Goal: Task Accomplishment & Management: Complete application form

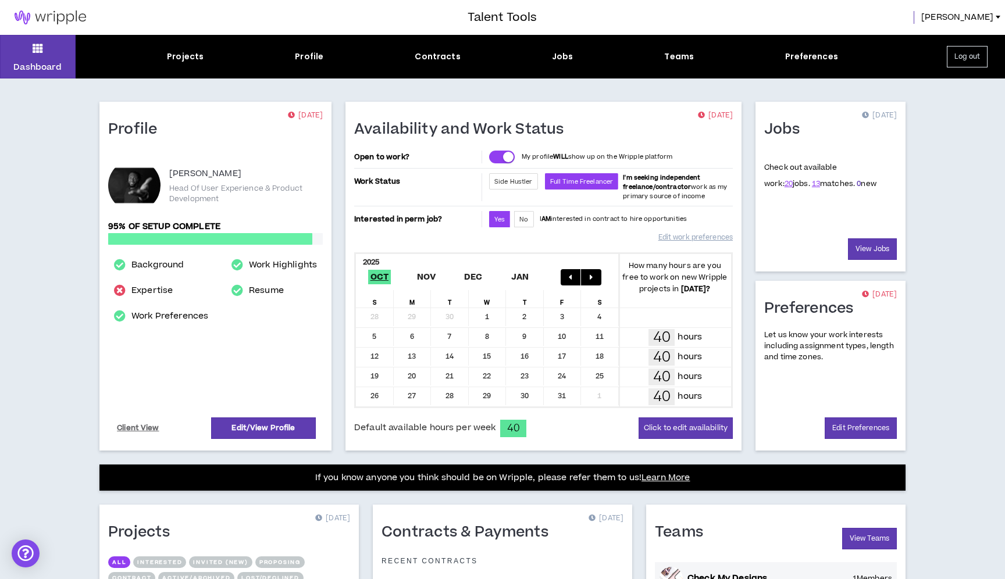
click at [857, 182] on link "0" at bounding box center [859, 184] width 4 height 10
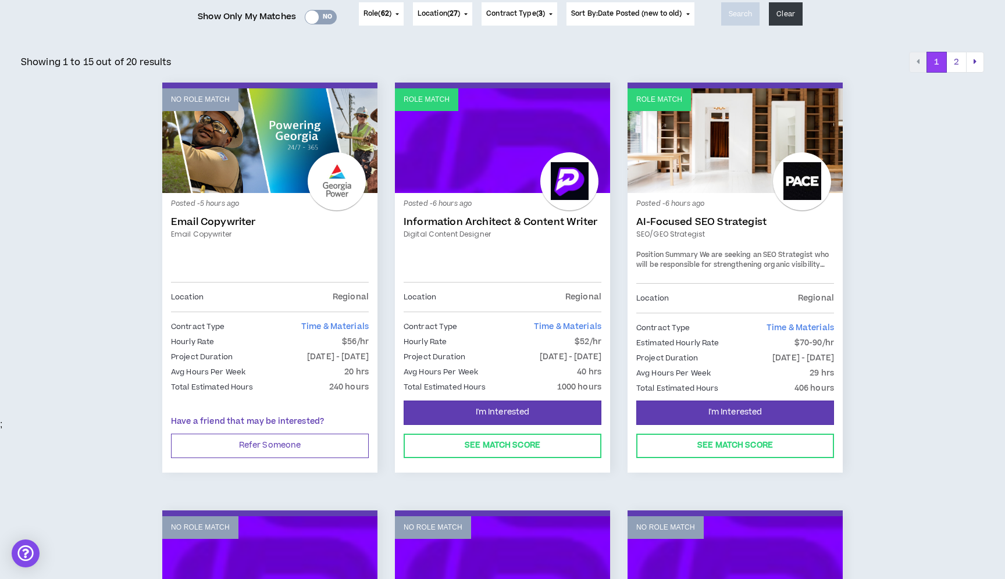
scroll to position [161, 0]
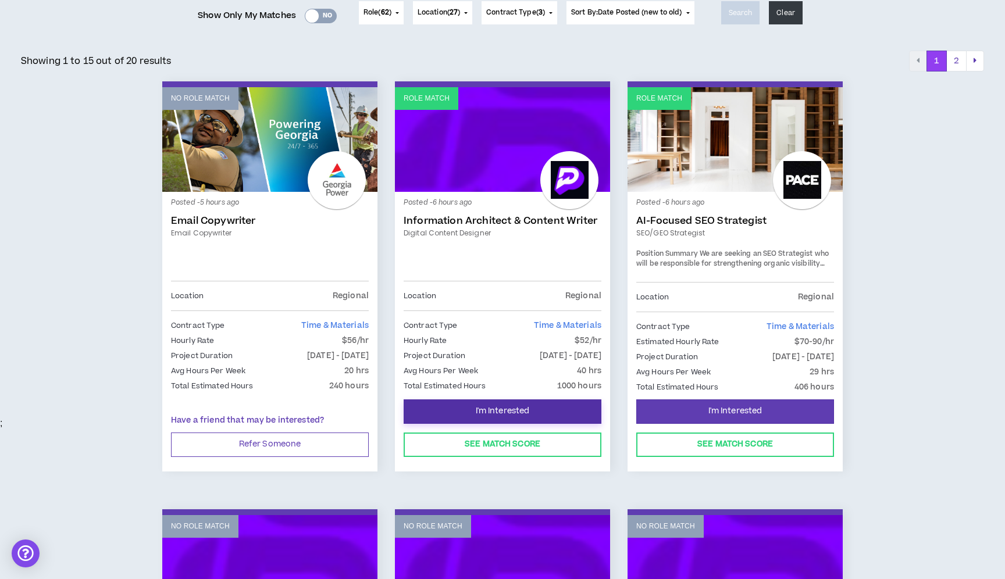
click at [491, 404] on button "I'm Interested" at bounding box center [503, 411] width 198 height 24
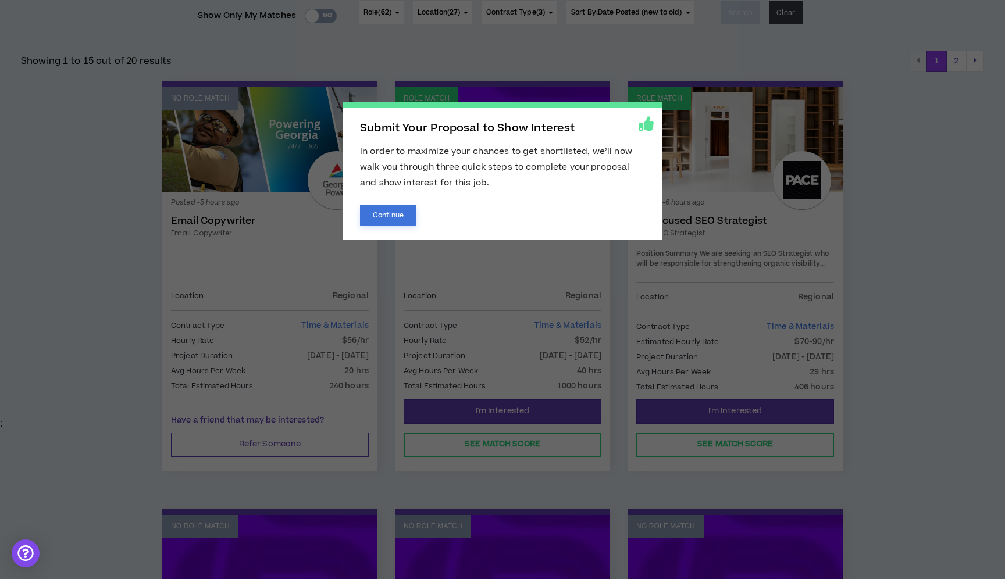
click at [398, 213] on button "Continue" at bounding box center [388, 215] width 56 height 20
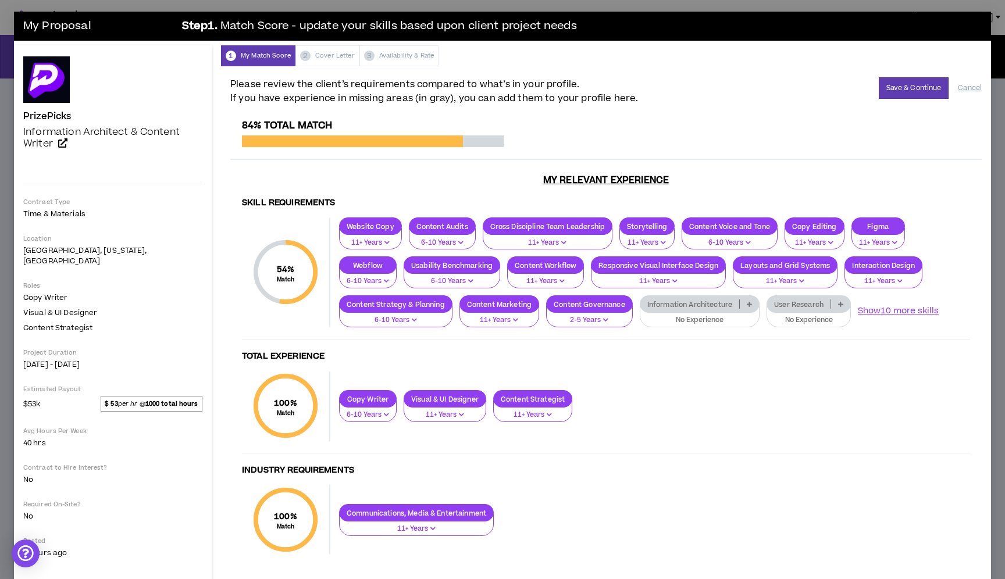
click at [691, 327] on div "54 % Match Skill Requirements Website Copy 11+ Years Content Audits 6-10 Years …" at bounding box center [606, 278] width 728 height 122
click at [691, 323] on p "No Experience" at bounding box center [699, 320] width 105 height 10
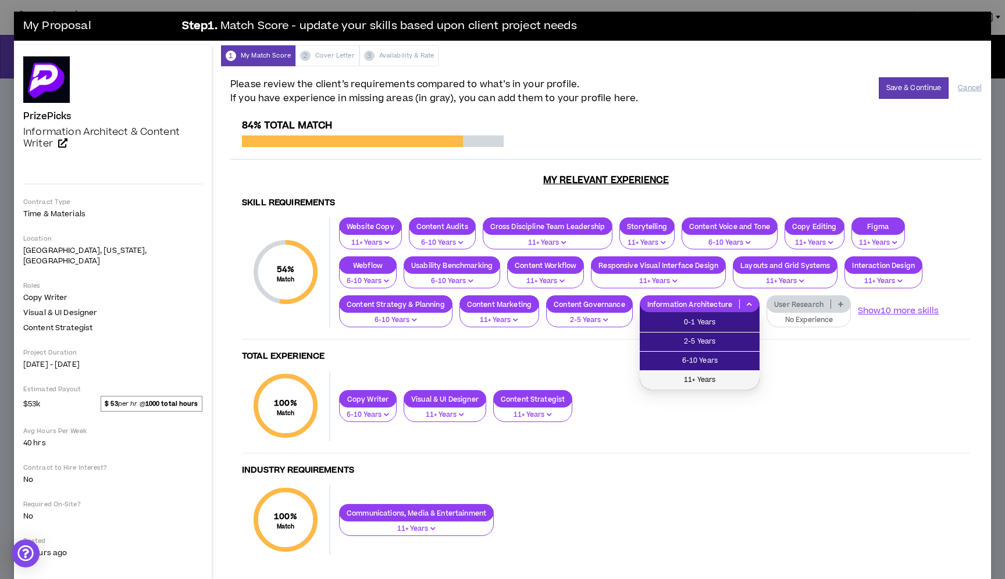
click at [700, 381] on span "11+ Years" at bounding box center [700, 380] width 106 height 13
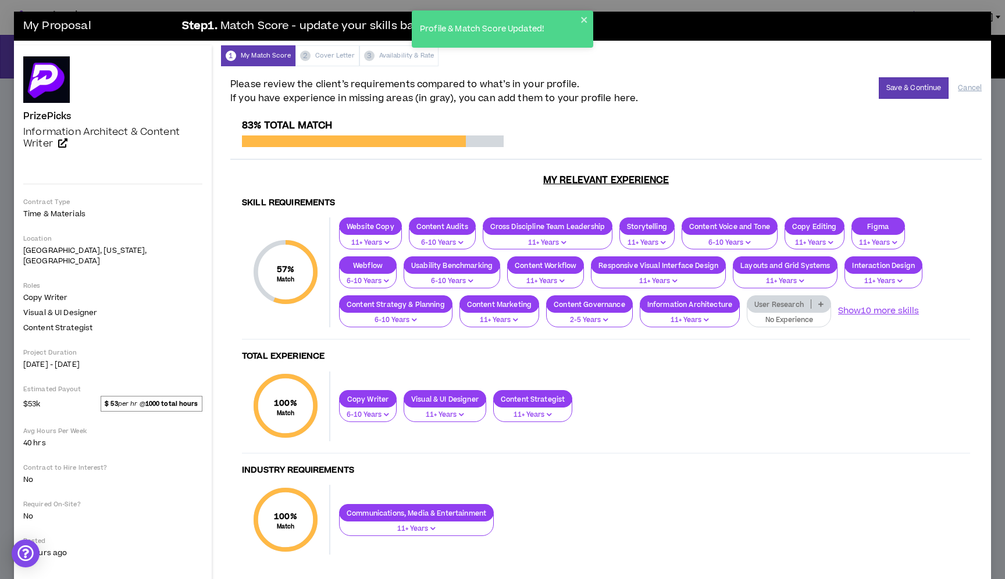
click at [766, 320] on p "No Experience" at bounding box center [788, 320] width 69 height 10
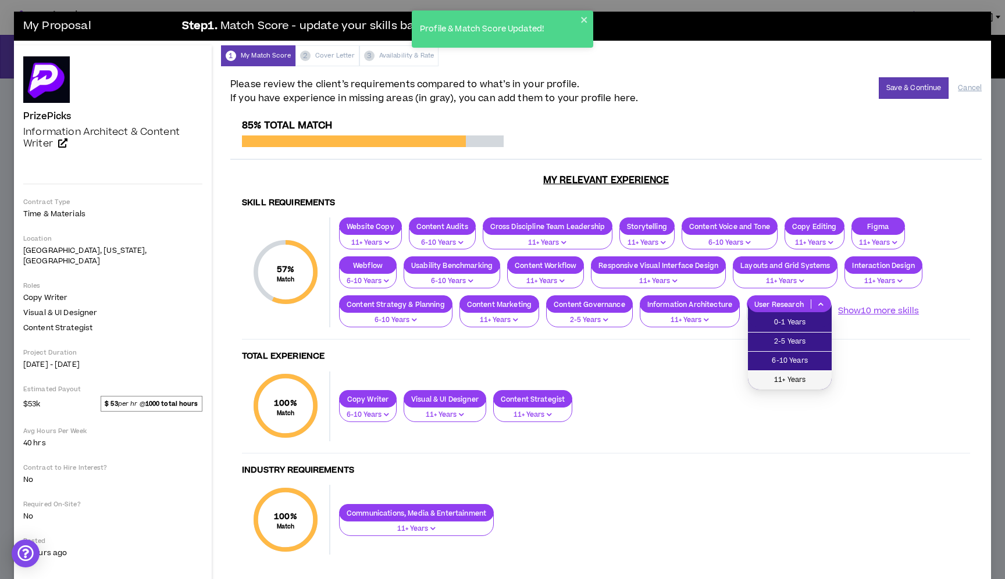
click at [768, 384] on span "11+ Years" at bounding box center [790, 380] width 70 height 13
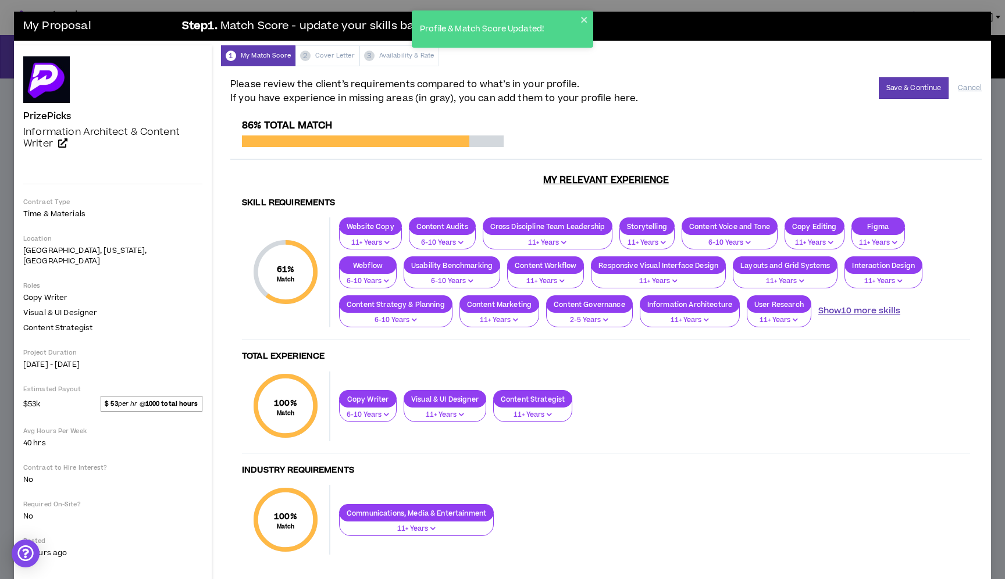
click at [854, 312] on button "Show 10 more skills" at bounding box center [859, 311] width 82 height 13
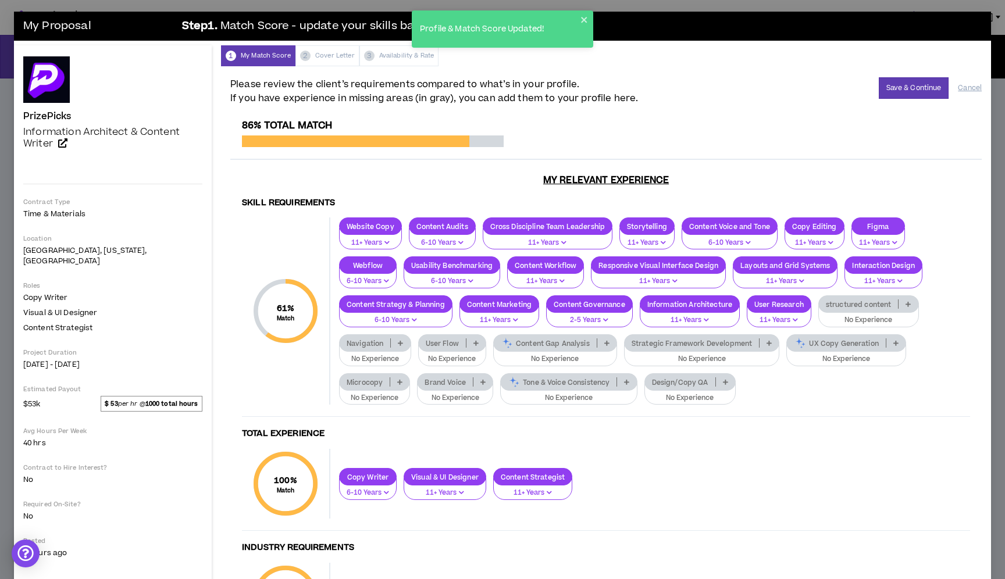
click at [857, 324] on p "No Experience" at bounding box center [868, 320] width 85 height 10
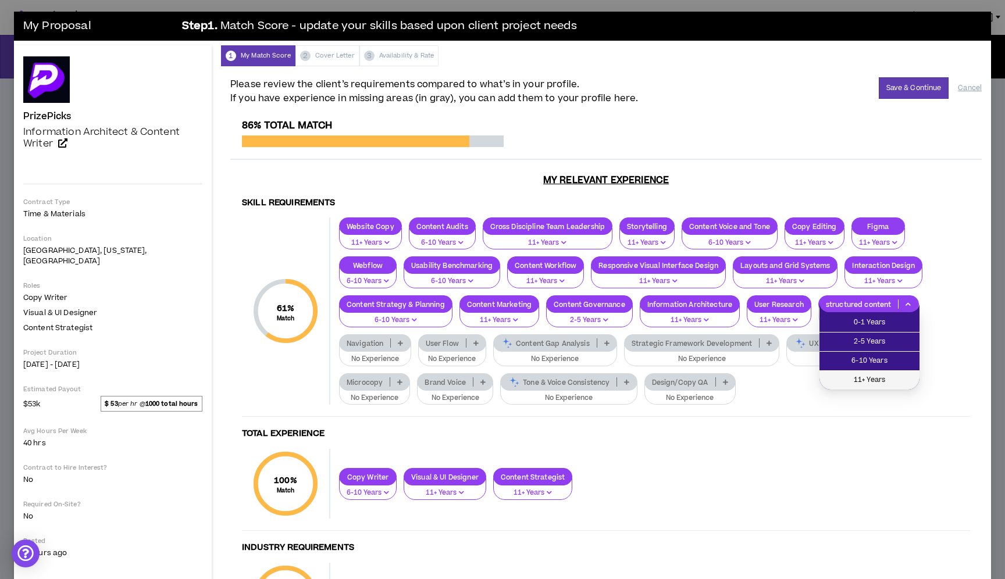
click at [854, 383] on span "11+ Years" at bounding box center [869, 380] width 86 height 13
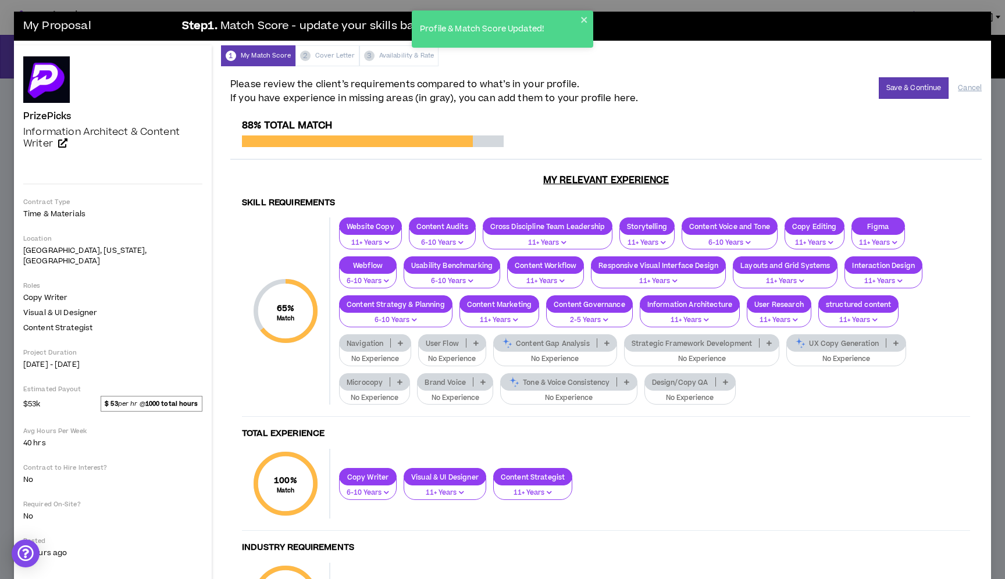
click at [384, 361] on p "No Experience" at bounding box center [375, 359] width 57 height 10
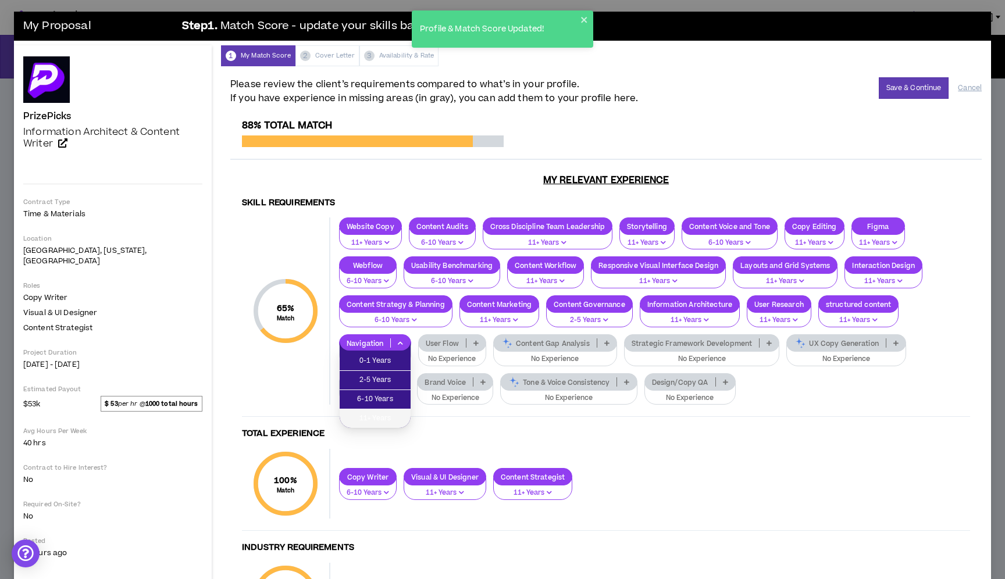
click at [399, 415] on span "11+ Years" at bounding box center [375, 418] width 57 height 13
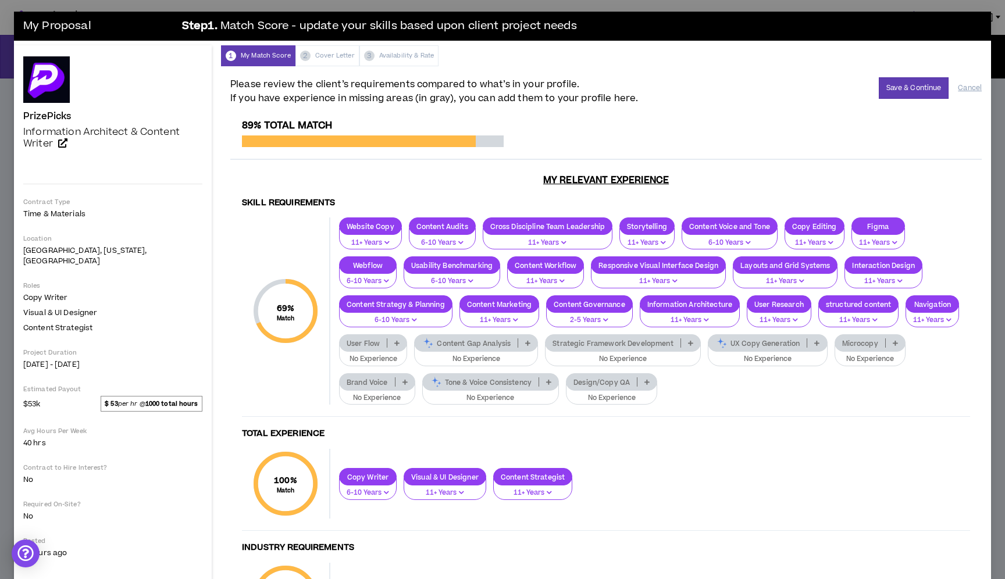
click at [376, 355] on p "No Experience" at bounding box center [373, 359] width 53 height 10
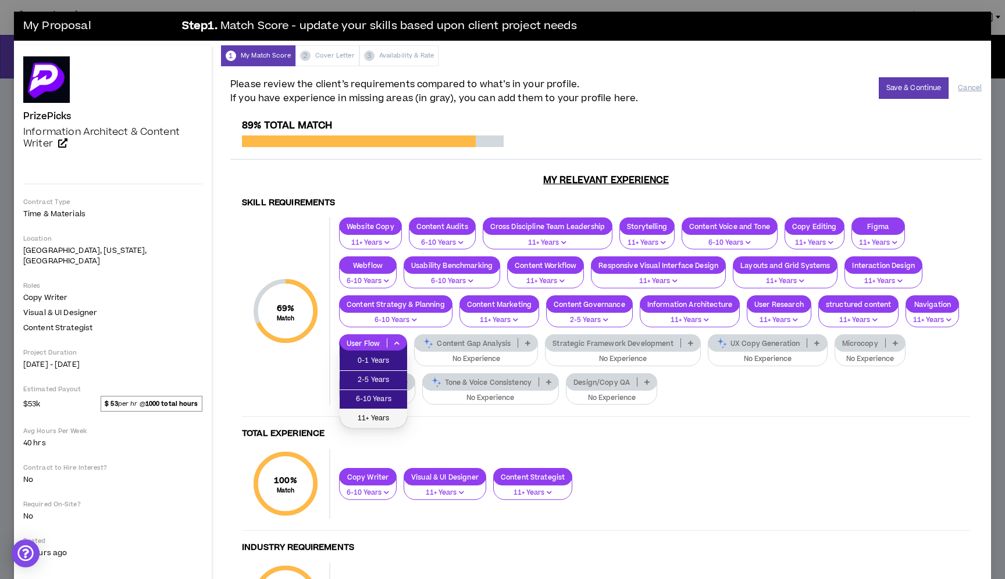
click at [373, 416] on span "11+ Years" at bounding box center [373, 418] width 53 height 13
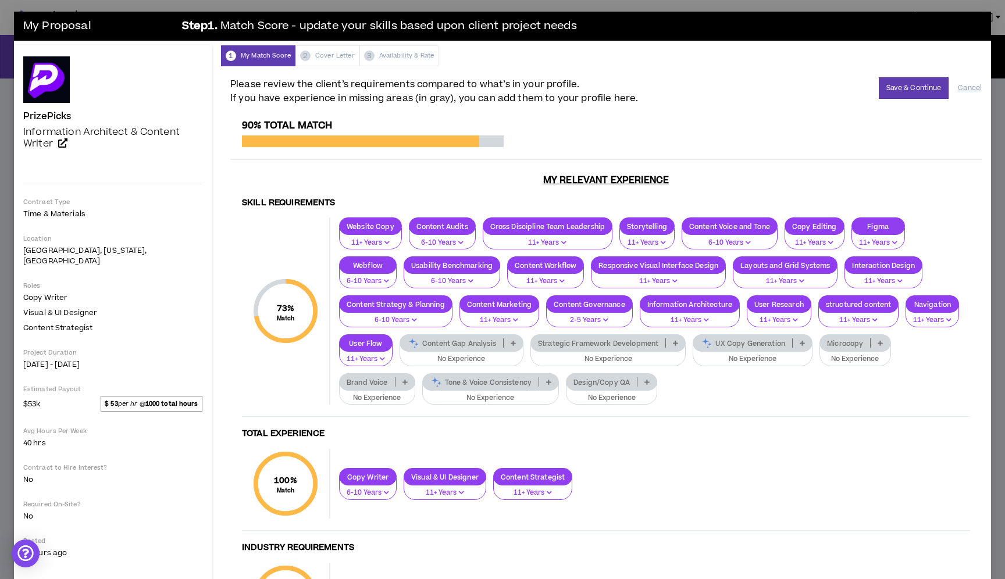
click at [368, 394] on p "No Experience" at bounding box center [377, 398] width 61 height 10
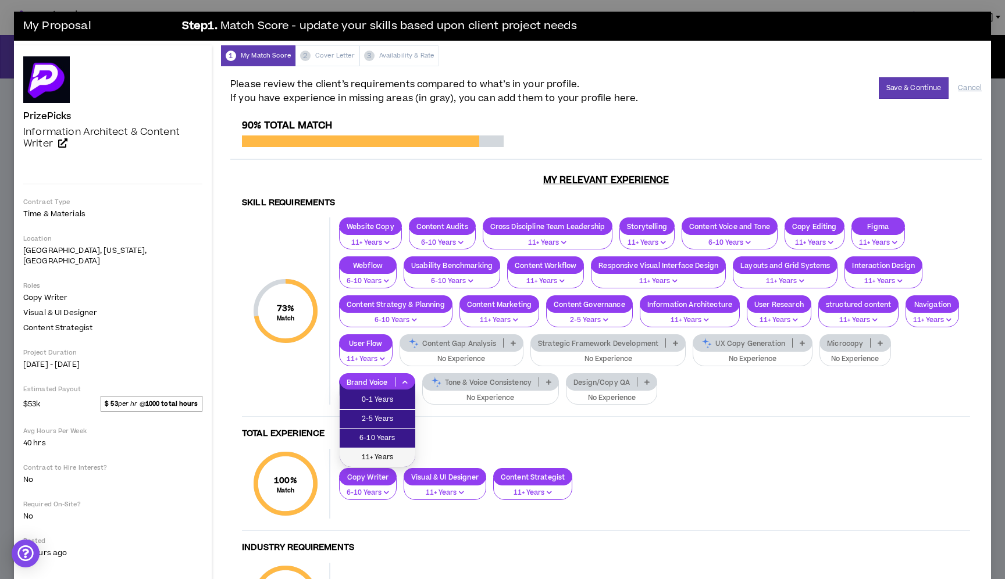
click at [378, 451] on span "11+ Years" at bounding box center [378, 457] width 62 height 13
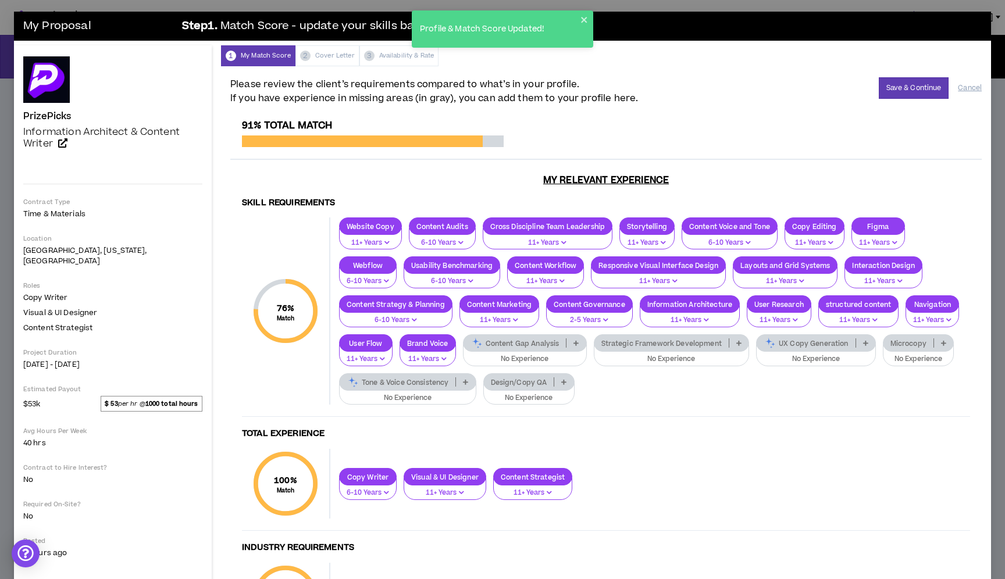
click at [394, 403] on p "No Experience" at bounding box center [408, 398] width 122 height 10
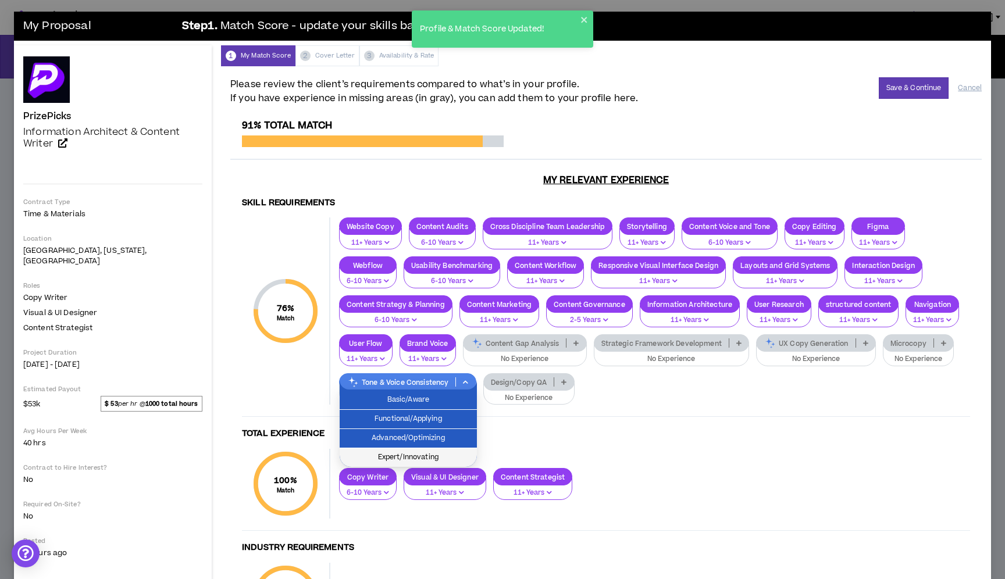
click at [402, 451] on span "Expert/Innovating" at bounding box center [408, 457] width 123 height 13
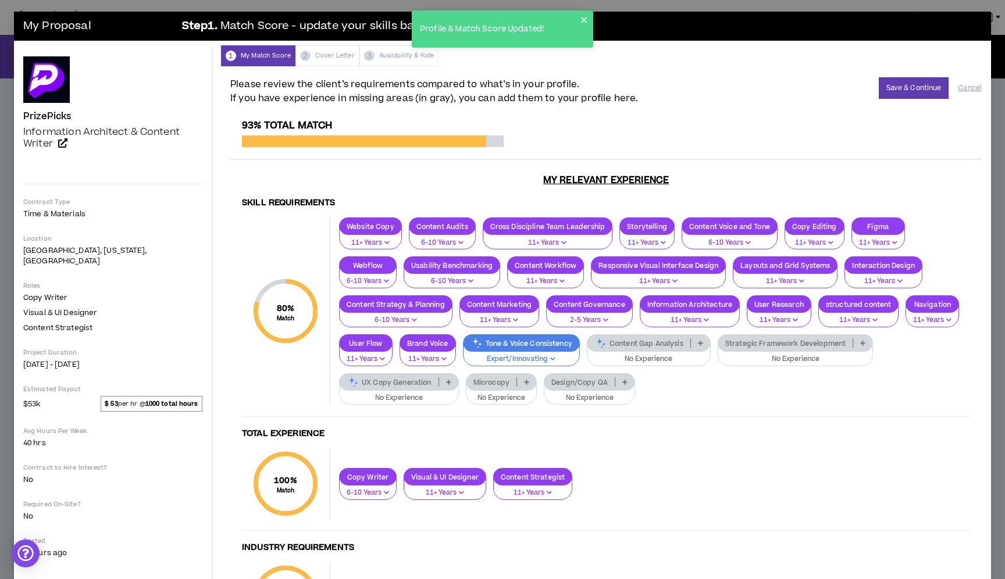
click at [405, 400] on p "No Experience" at bounding box center [399, 398] width 105 height 10
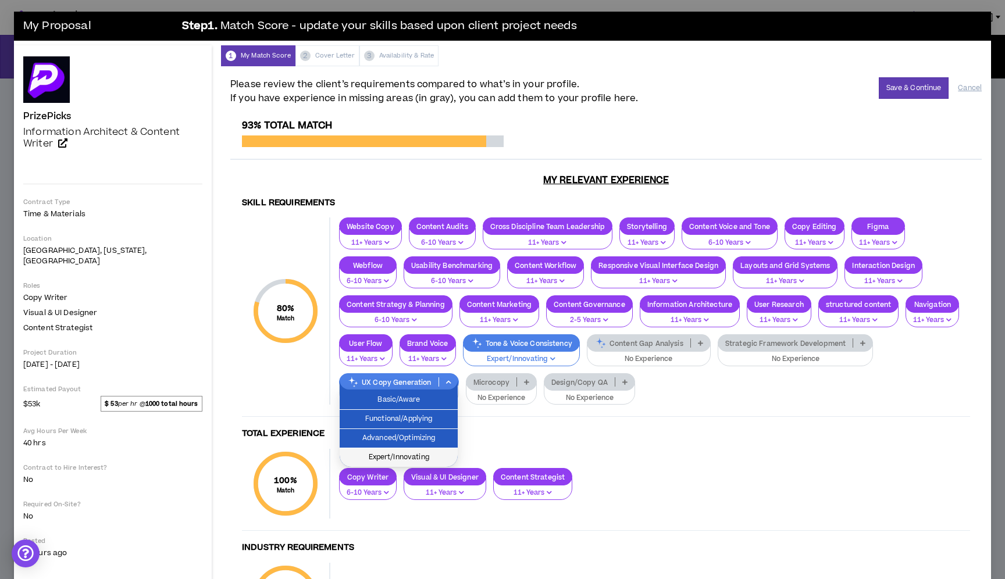
click at [409, 459] on span "Expert/Innovating" at bounding box center [399, 457] width 104 height 13
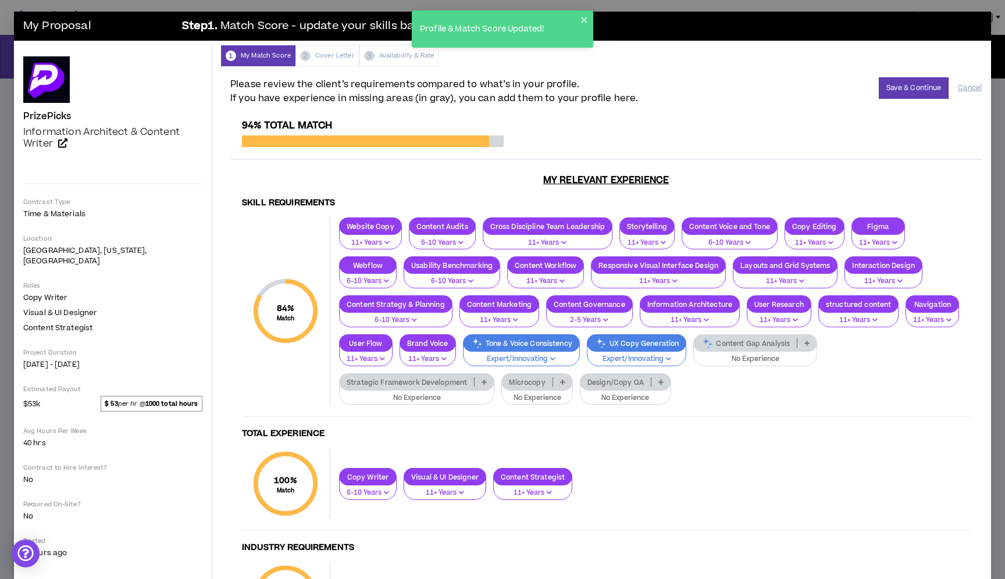
click at [743, 361] on p "No Experience" at bounding box center [755, 359] width 109 height 10
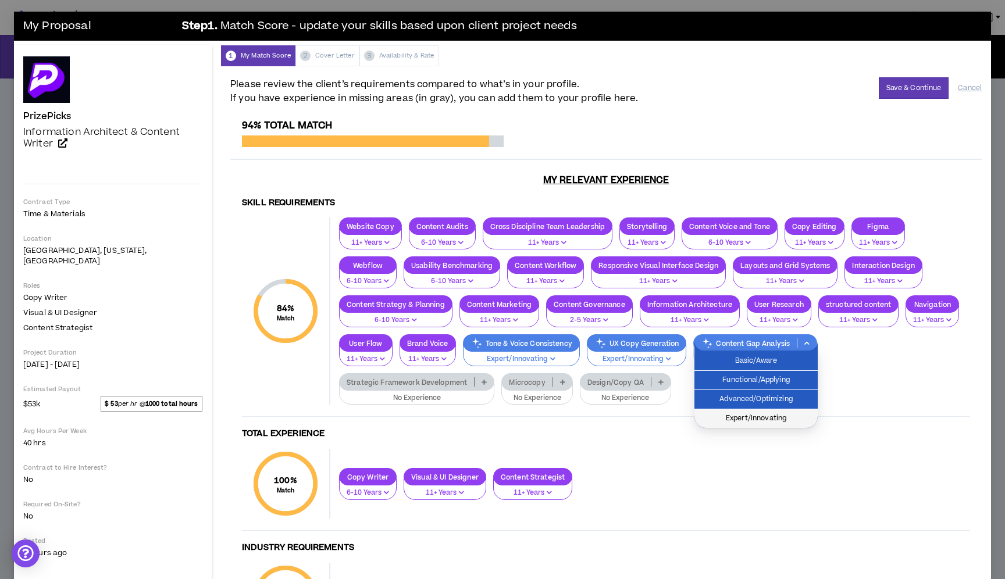
click at [708, 416] on span "Expert/Innovating" at bounding box center [755, 418] width 109 height 13
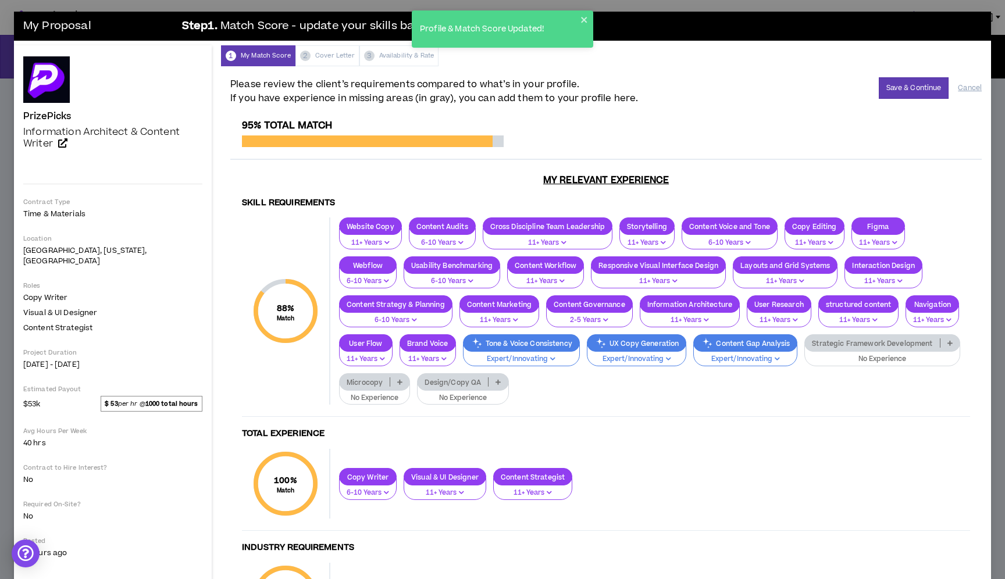
click at [377, 378] on p "Microcopy" at bounding box center [365, 382] width 50 height 9
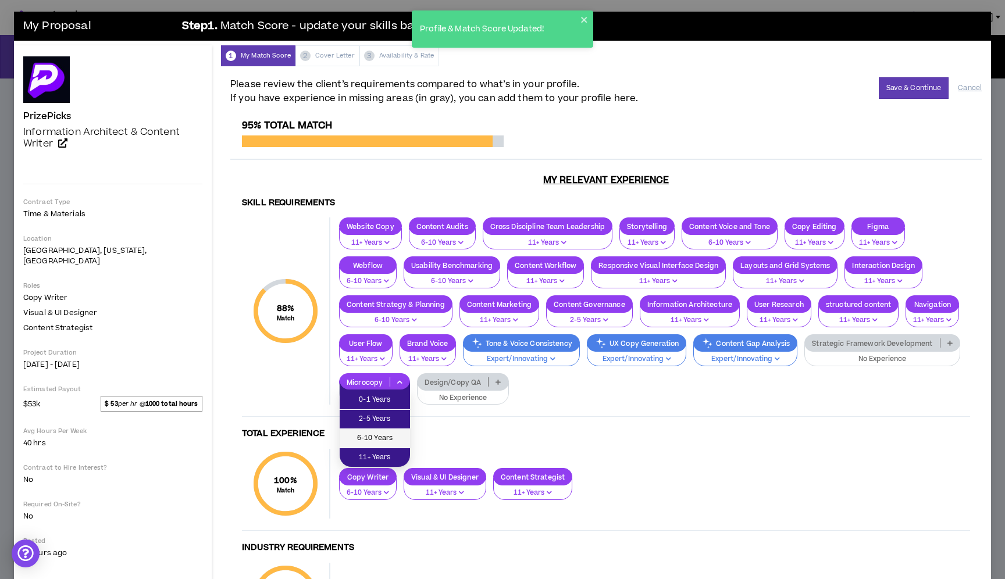
click at [388, 441] on span "6-10 Years" at bounding box center [375, 438] width 56 height 13
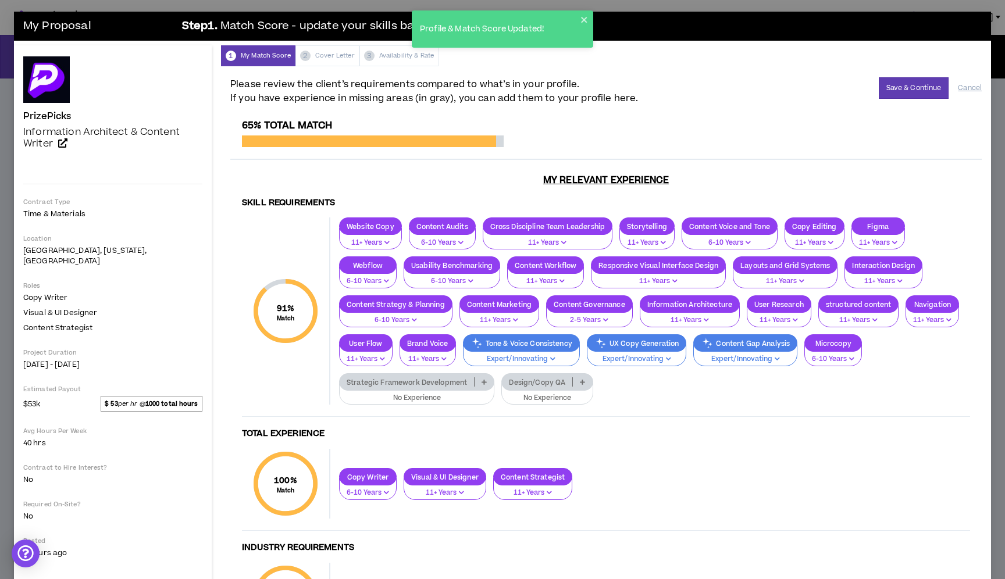
click at [418, 397] on p "No Experience" at bounding box center [417, 398] width 140 height 10
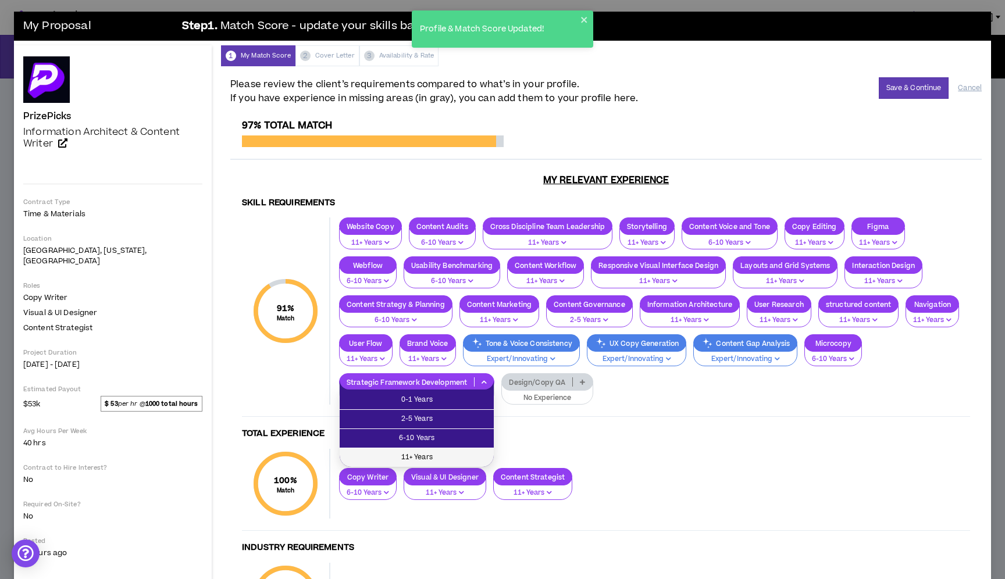
click at [400, 458] on span "11+ Years" at bounding box center [417, 457] width 140 height 13
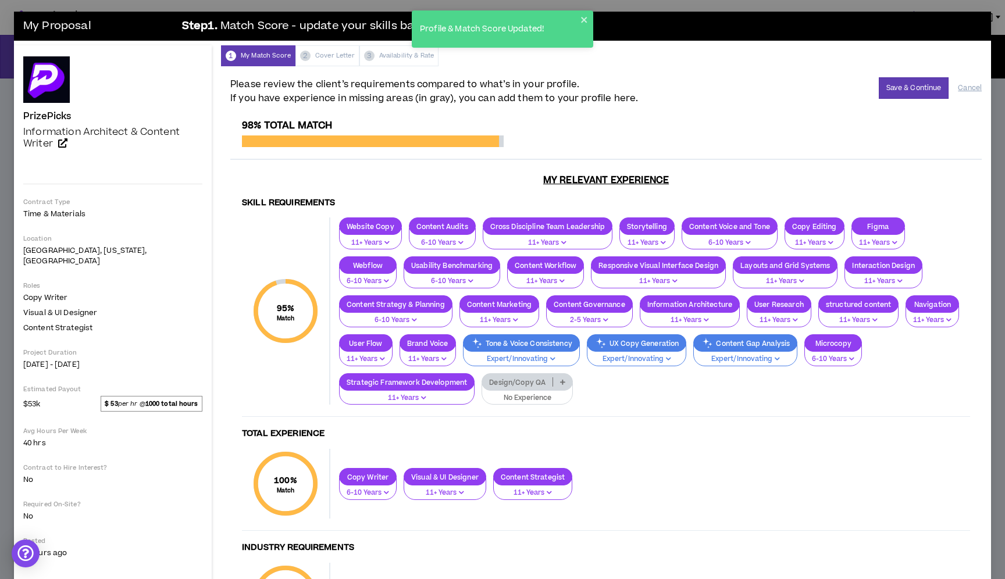
click at [511, 398] on p "No Experience" at bounding box center [527, 398] width 76 height 10
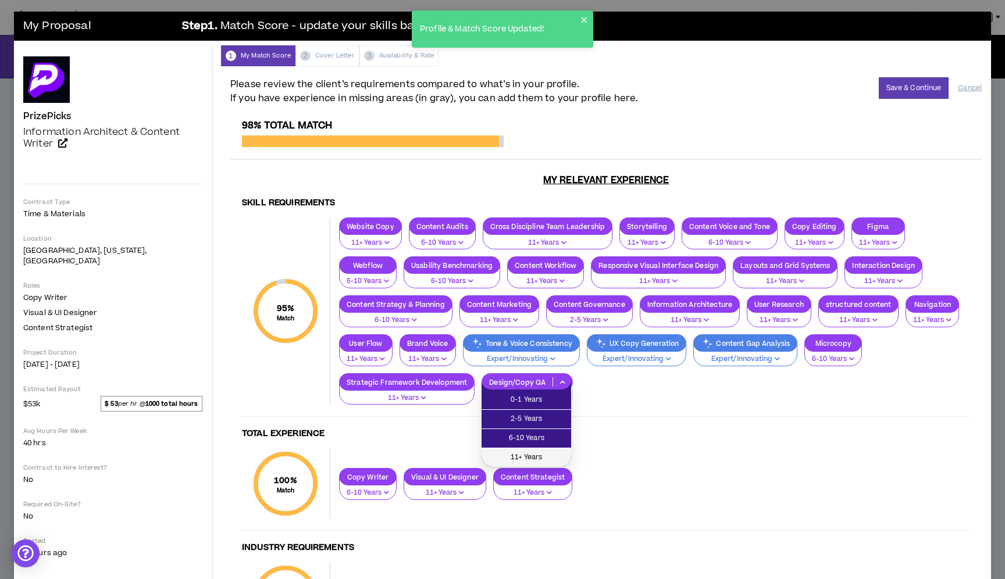
click at [524, 452] on span "11+ Years" at bounding box center [526, 457] width 76 height 13
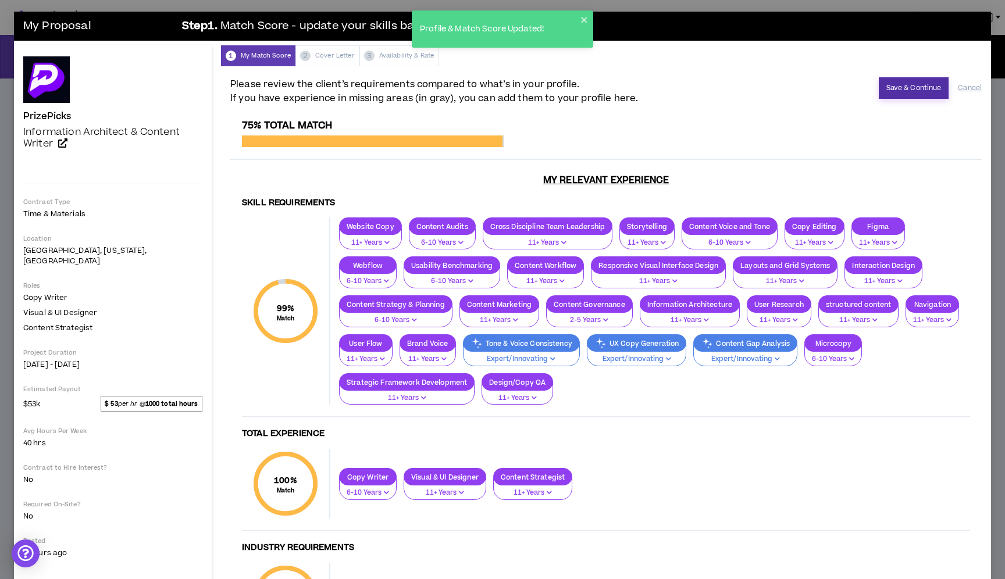
click at [892, 94] on button "Save & Continue" at bounding box center [914, 88] width 70 height 22
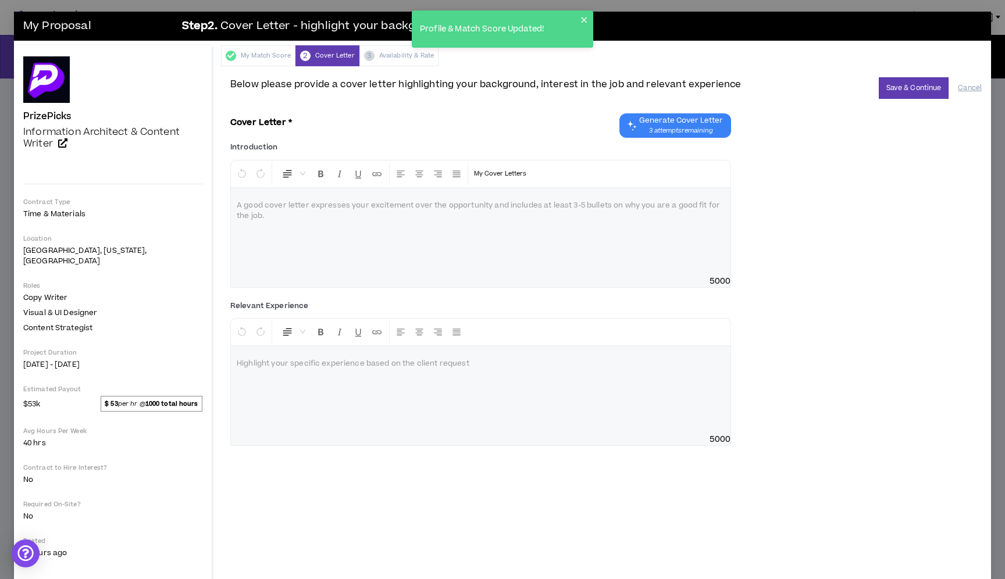
click at [676, 124] on span "Generate Cover Letter" at bounding box center [681, 120] width 84 height 9
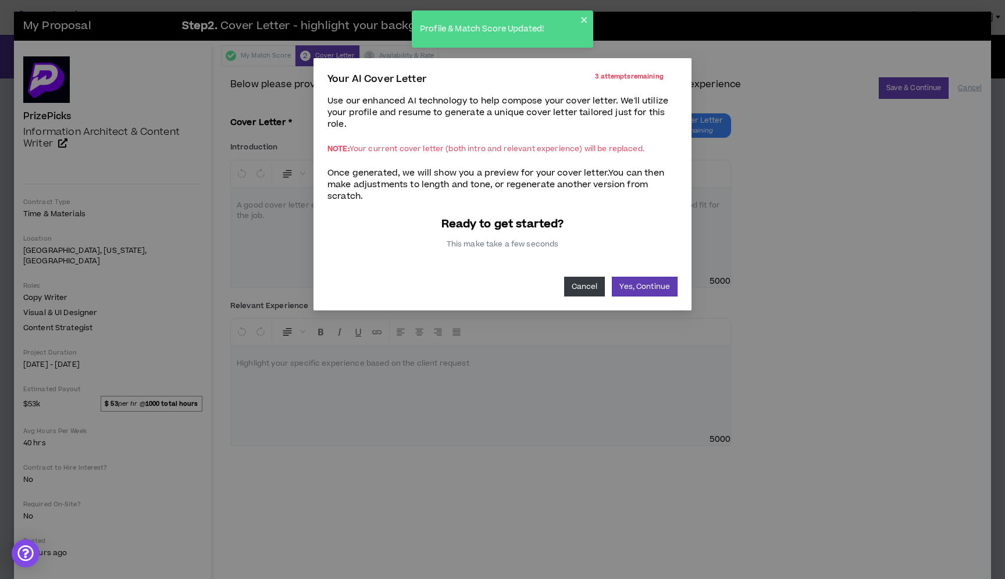
click at [585, 284] on button "Cancel" at bounding box center [584, 287] width 41 height 20
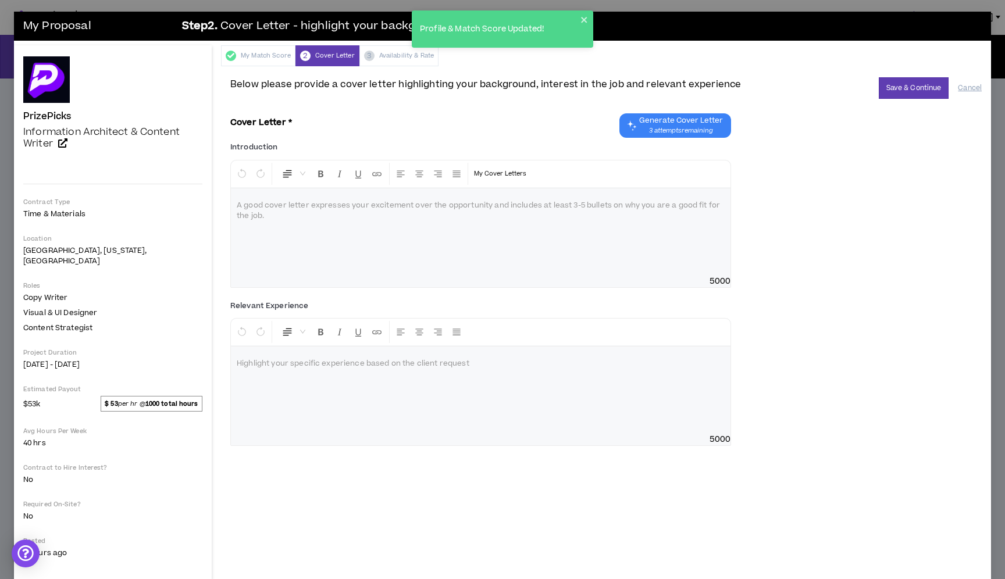
click at [554, 236] on div at bounding box center [481, 231] width 500 height 87
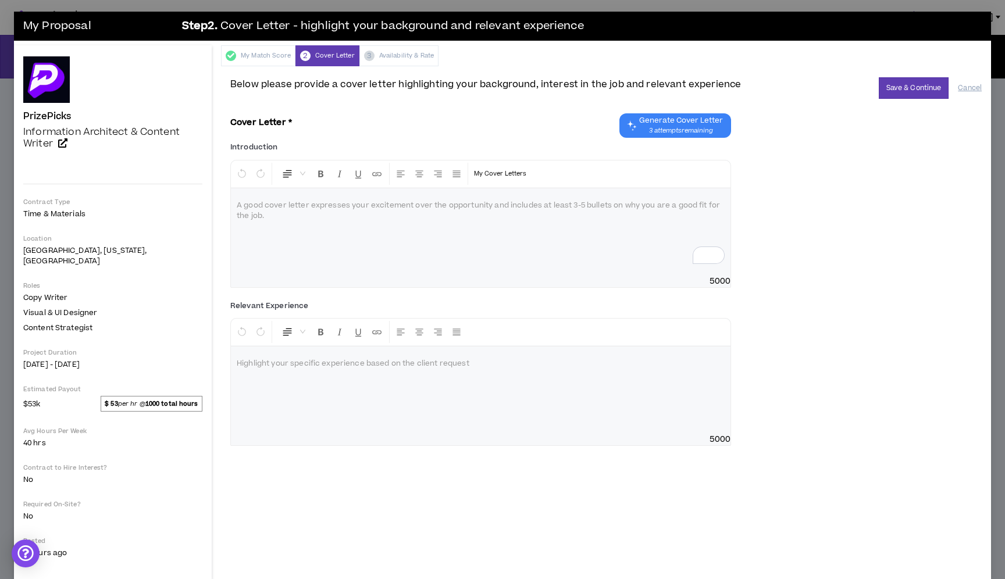
scroll to position [76, 0]
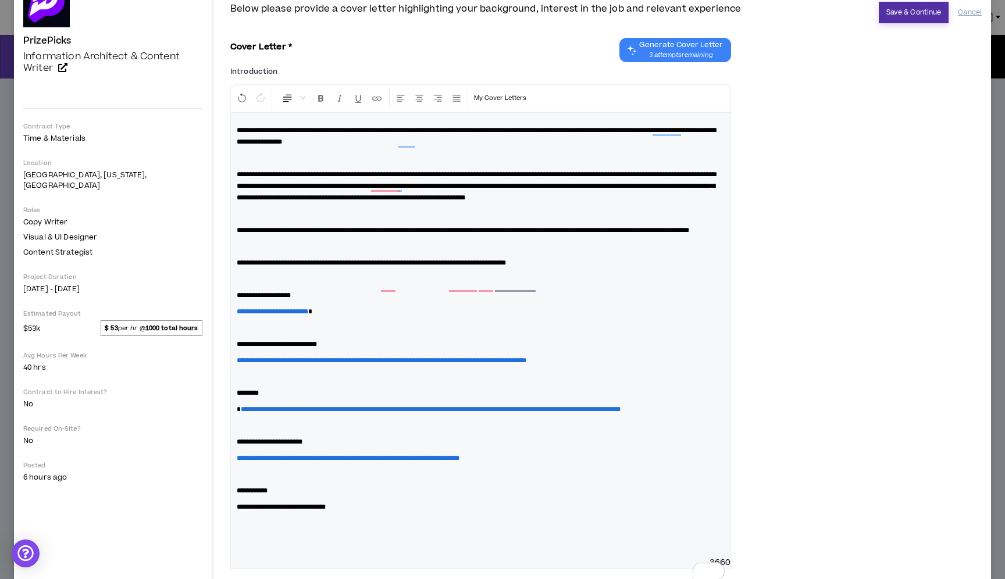
click at [882, 11] on button "Save & Continue" at bounding box center [914, 13] width 70 height 22
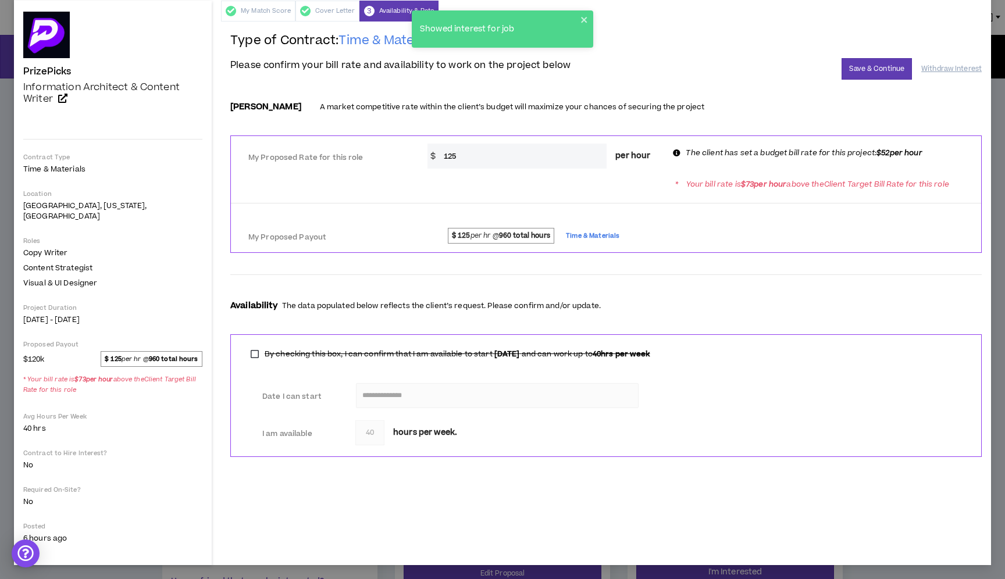
scroll to position [35, 0]
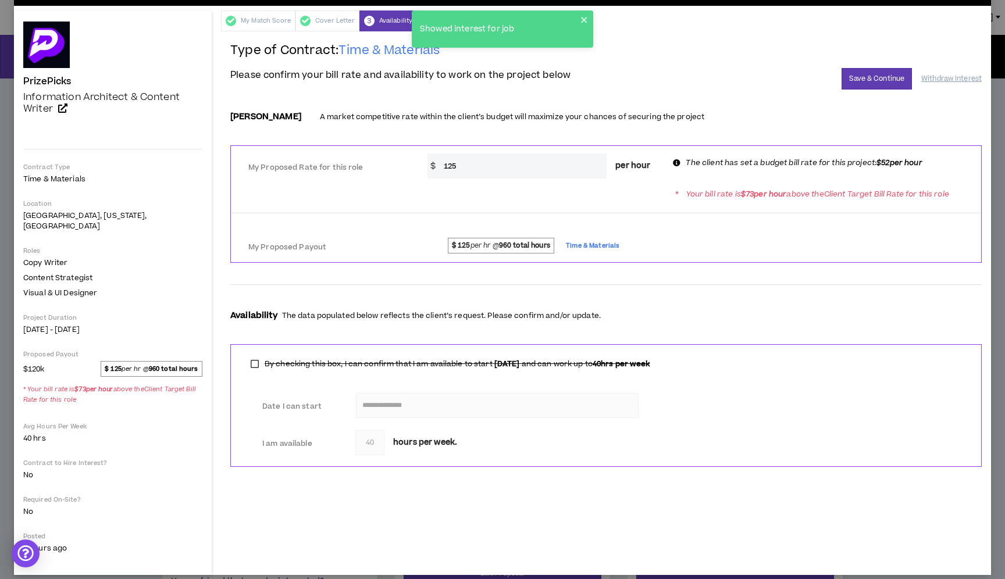
click at [460, 178] on input "125" at bounding box center [522, 166] width 169 height 25
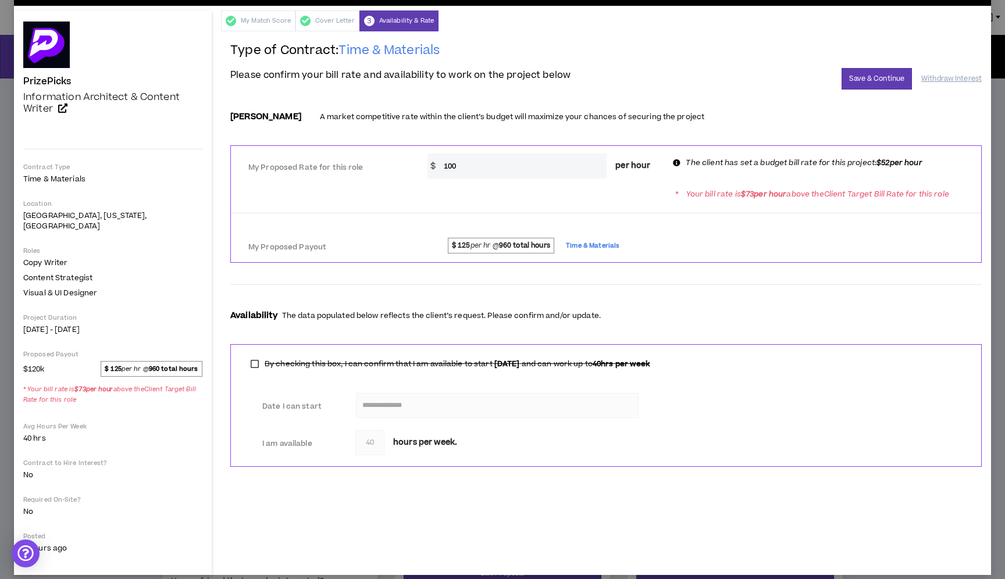
type input "100"
click at [347, 190] on div "* Your bill rate is $ 73 per hour above the Client Target Bill Rate for this ro…" at bounding box center [606, 194] width 750 height 22
click at [882, 74] on button "Save & Continue" at bounding box center [876, 79] width 70 height 22
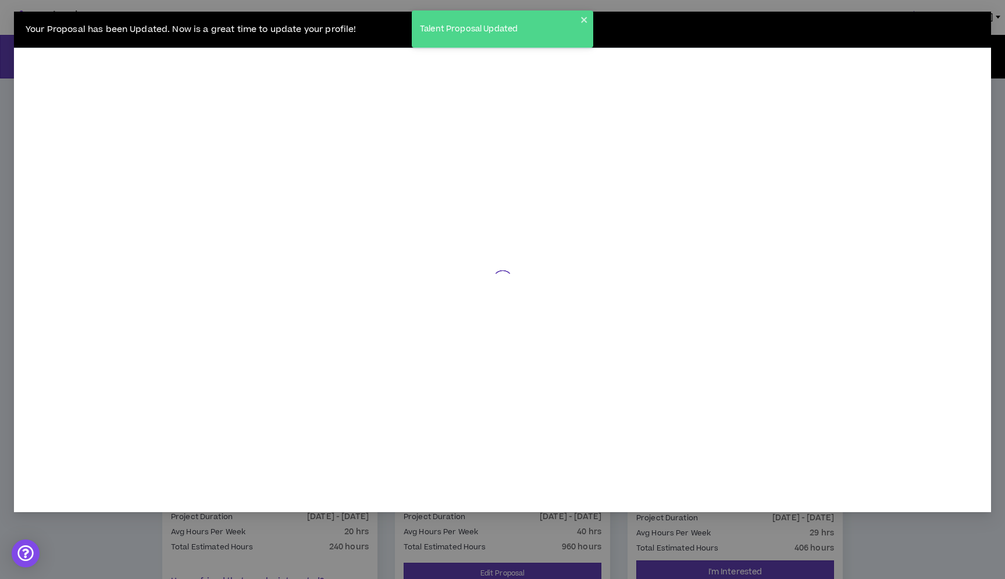
scroll to position [23, 0]
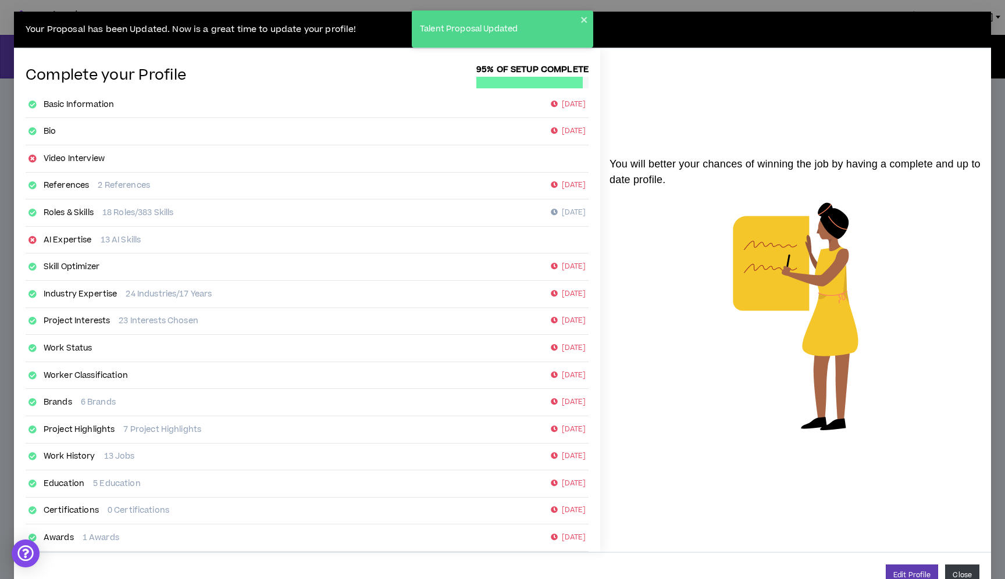
click at [957, 573] on button "Close" at bounding box center [962, 576] width 34 height 22
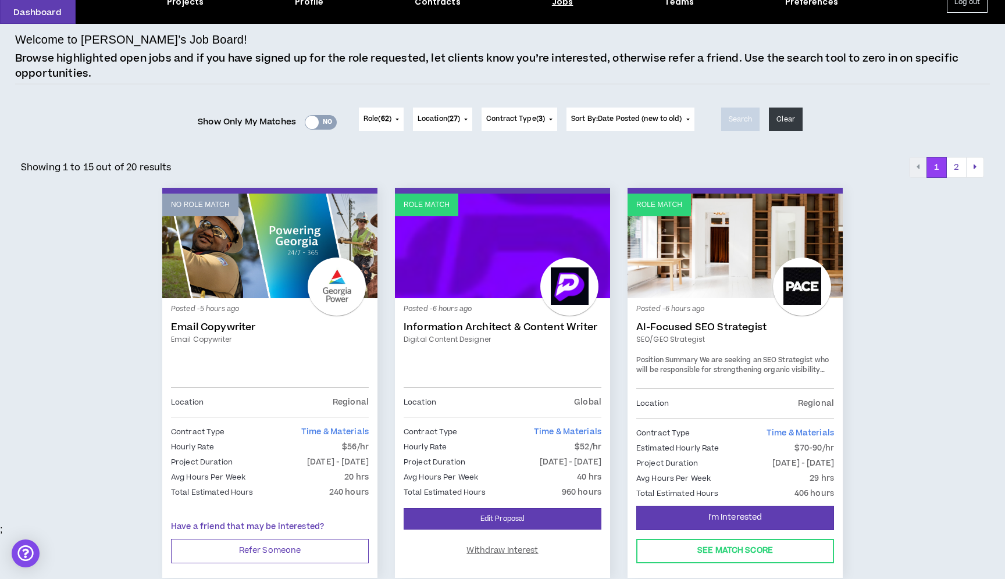
scroll to position [86, 0]
